Goal: Information Seeking & Learning: Learn about a topic

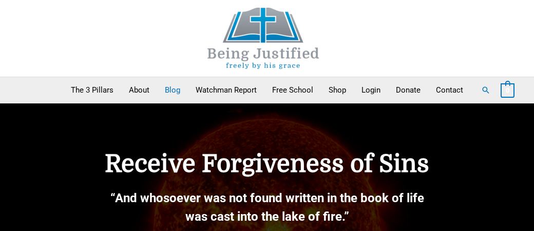
click at [173, 91] on link "Blog" at bounding box center [172, 90] width 31 height 26
click at [175, 88] on link "Blog" at bounding box center [172, 90] width 31 height 26
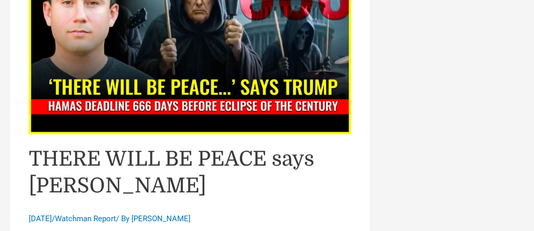
scroll to position [2989, 0]
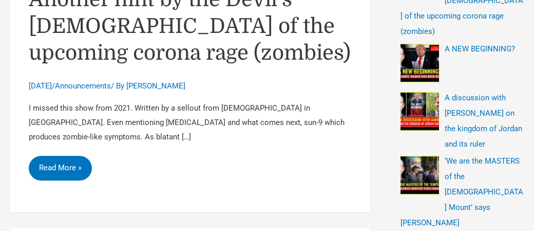
scroll to position [394, 0]
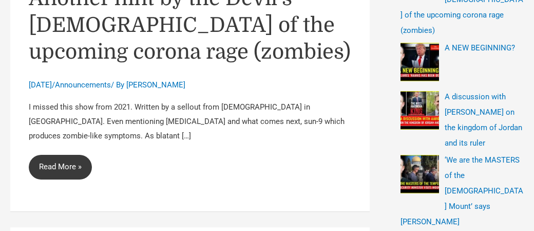
click at [73, 163] on link "The Bite (2021 TV series): Another hint by the Devil’s [DEMOGRAPHIC_DATA] of th…" at bounding box center [60, 167] width 63 height 25
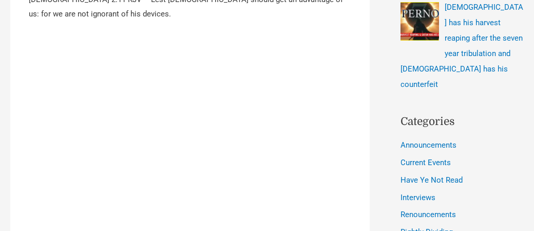
scroll to position [624, 0]
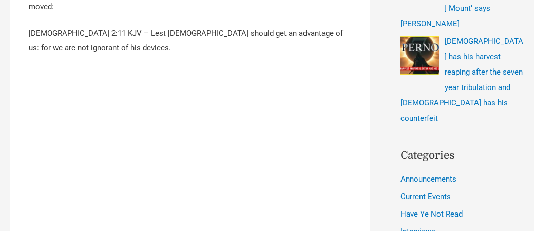
scroll to position [591, 0]
